Goal: Use online tool/utility: Utilize a website feature to perform a specific function

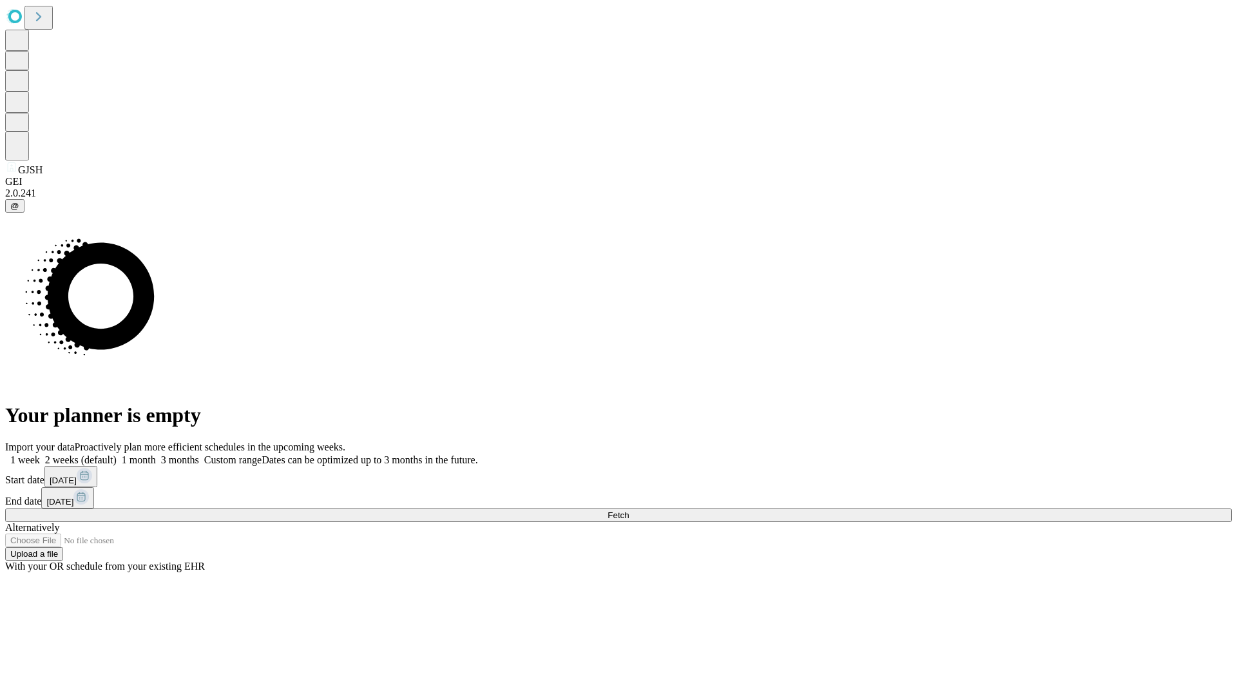
click at [629, 510] on span "Fetch" at bounding box center [618, 515] width 21 height 10
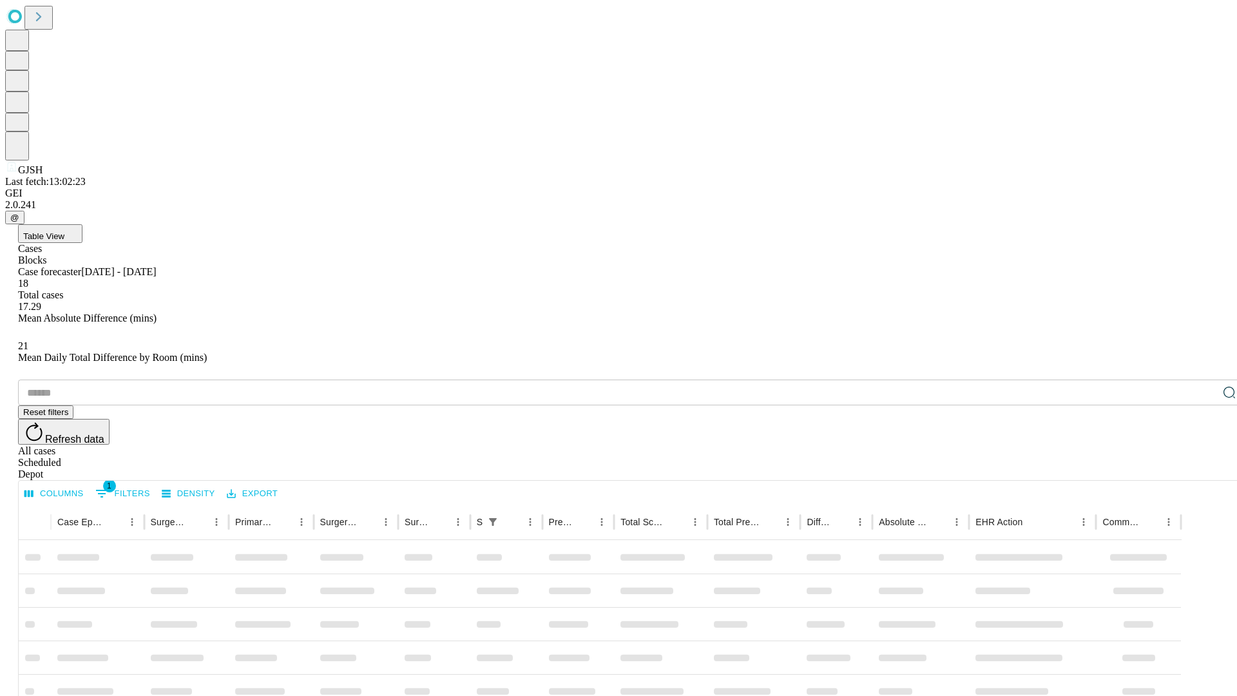
click at [64, 231] on span "Table View" at bounding box center [43, 236] width 41 height 10
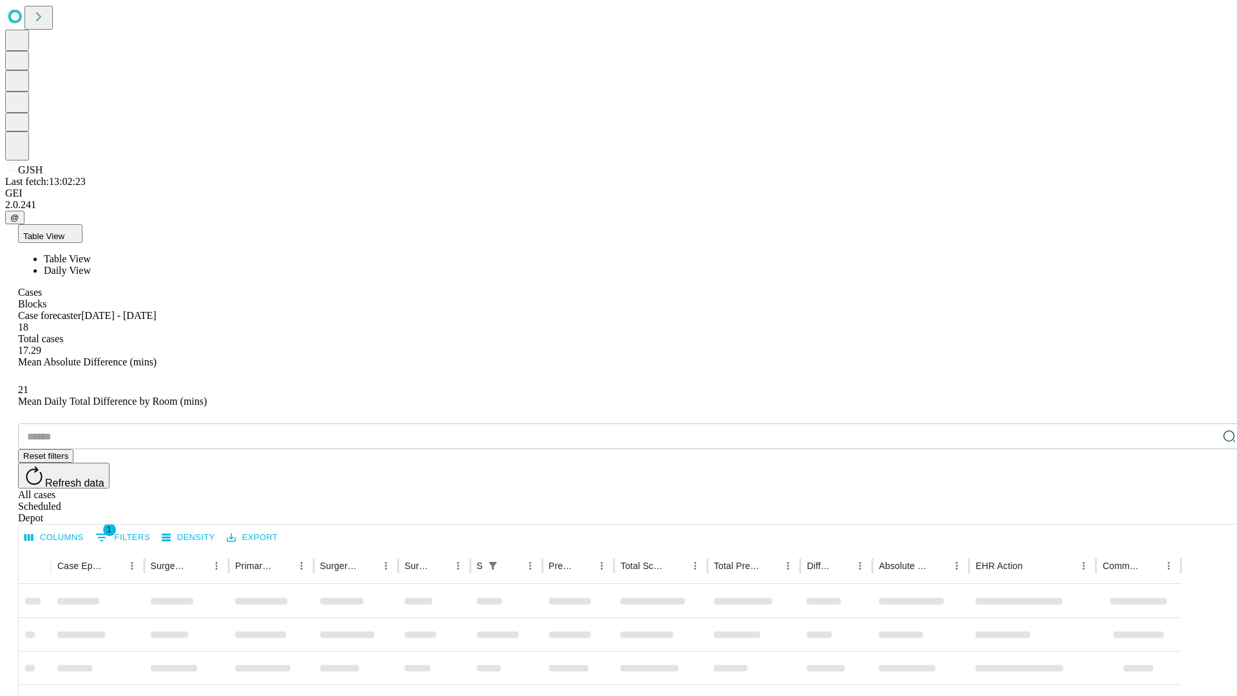
click at [91, 265] on span "Daily View" at bounding box center [67, 270] width 47 height 11
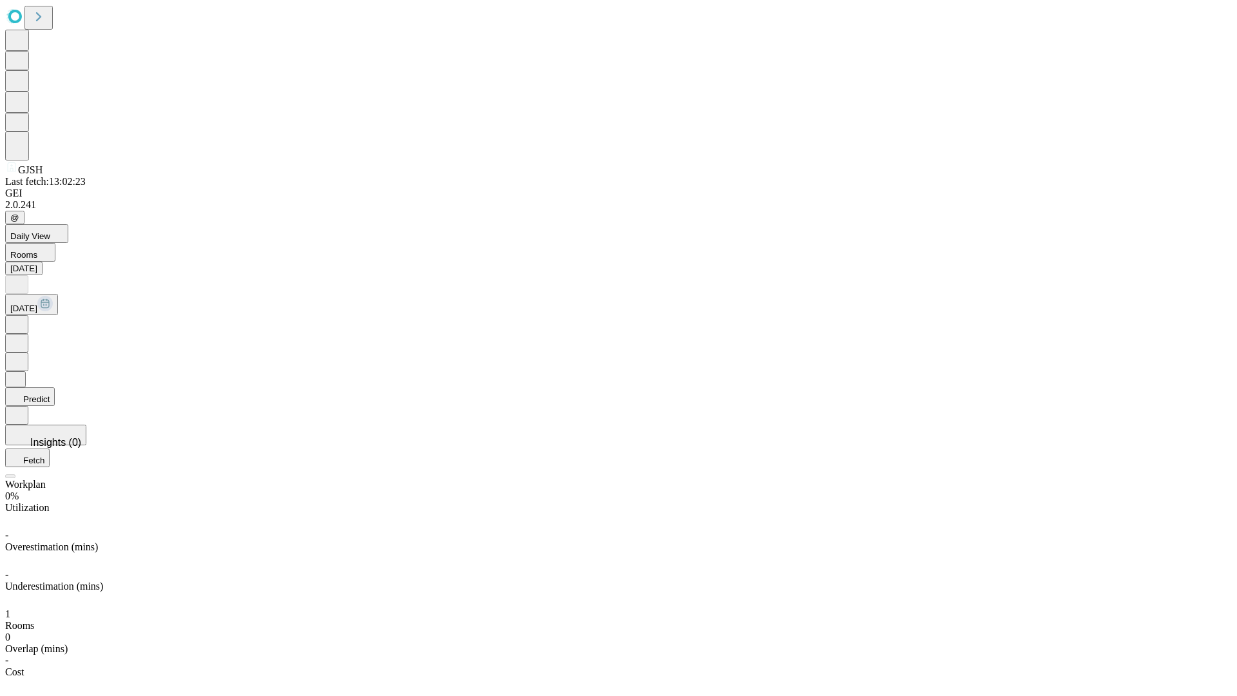
click at [55, 387] on button "Predict" at bounding box center [30, 396] width 50 height 19
